Goal: Task Accomplishment & Management: Manage account settings

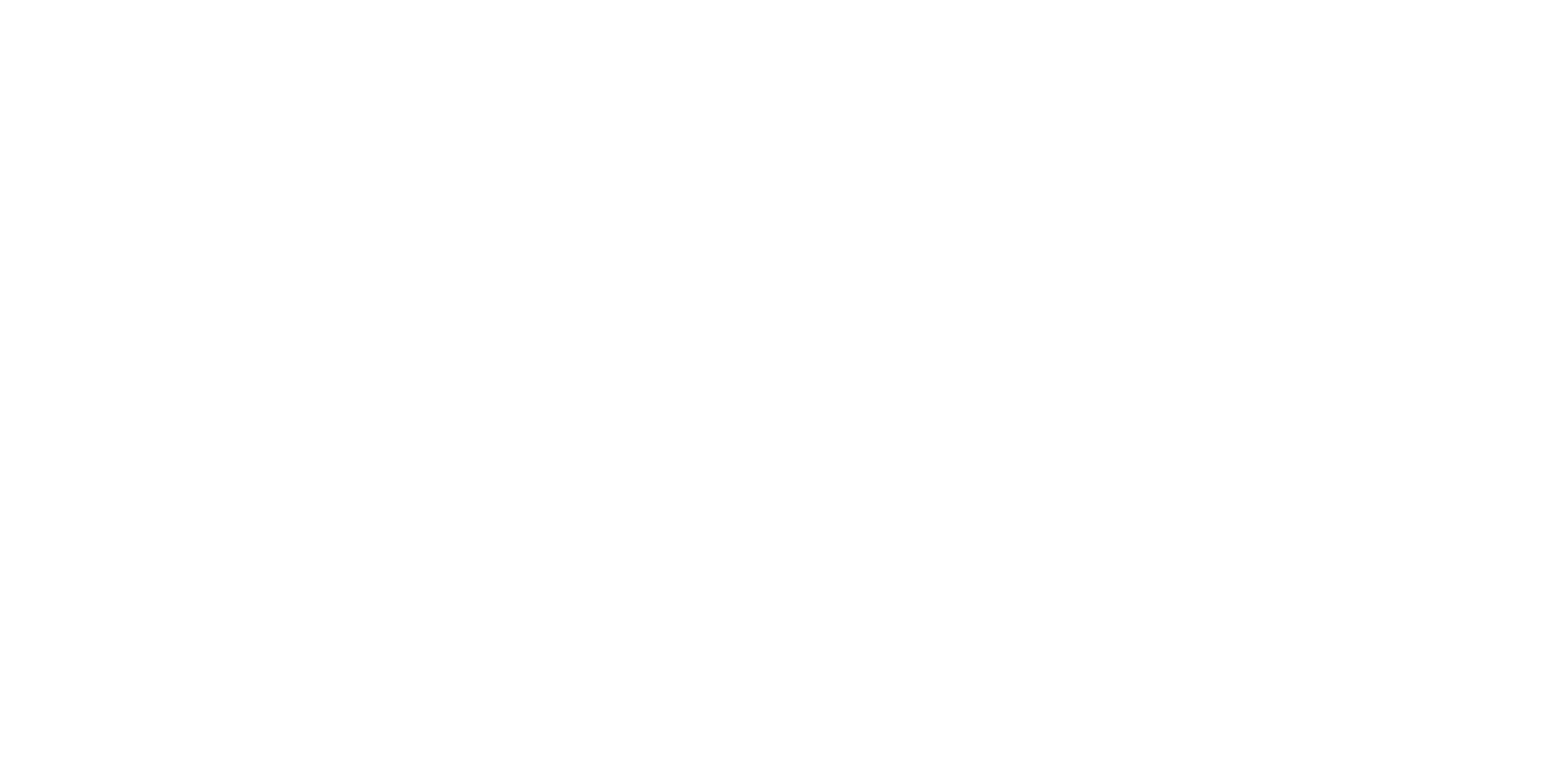
type input "**********"
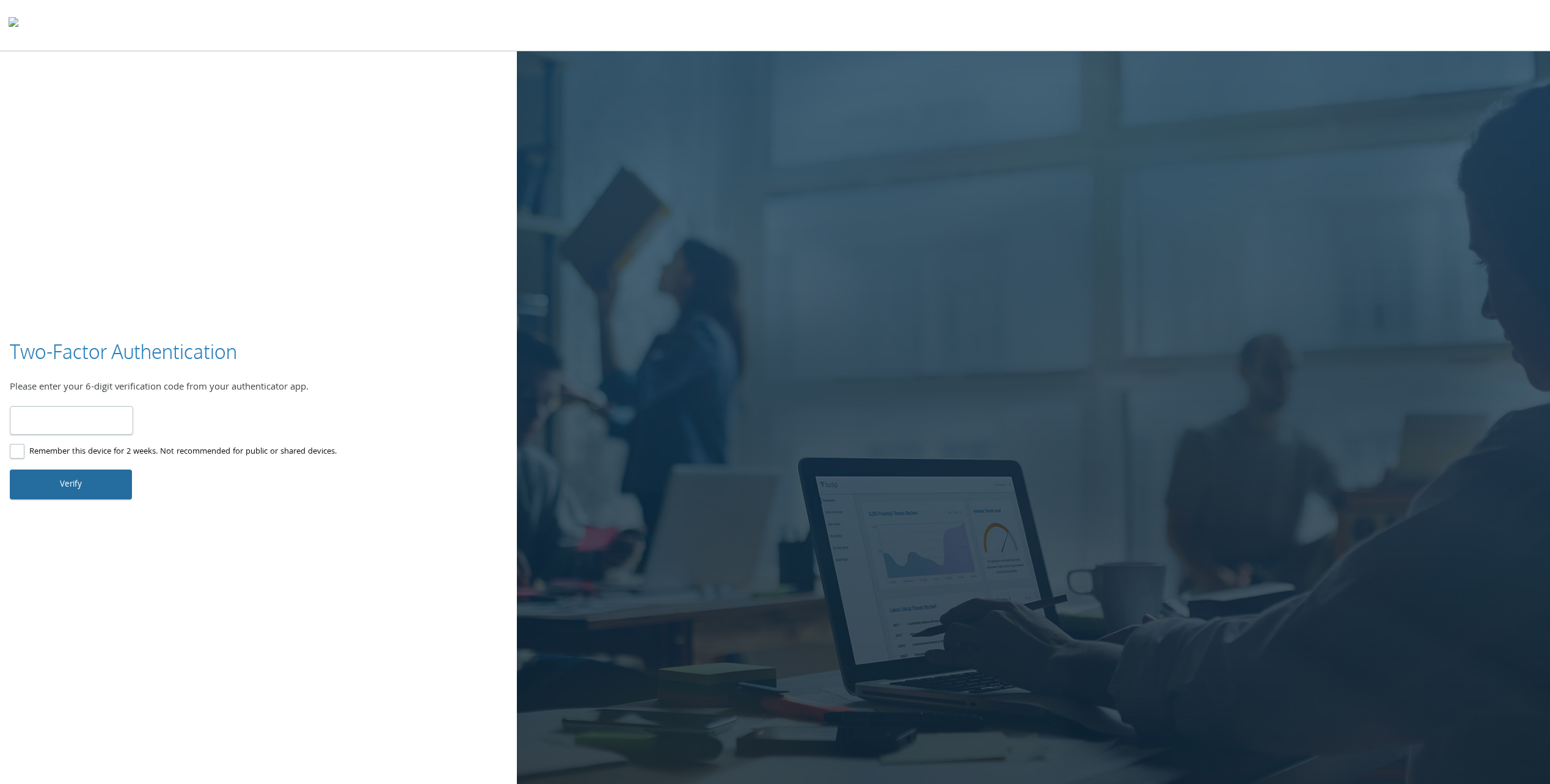
click at [121, 472] on button "Verify" at bounding box center [71, 484] width 122 height 30
click at [89, 420] on input "number" at bounding box center [71, 420] width 123 height 29
type input "******"
